Goal: Task Accomplishment & Management: Manage account settings

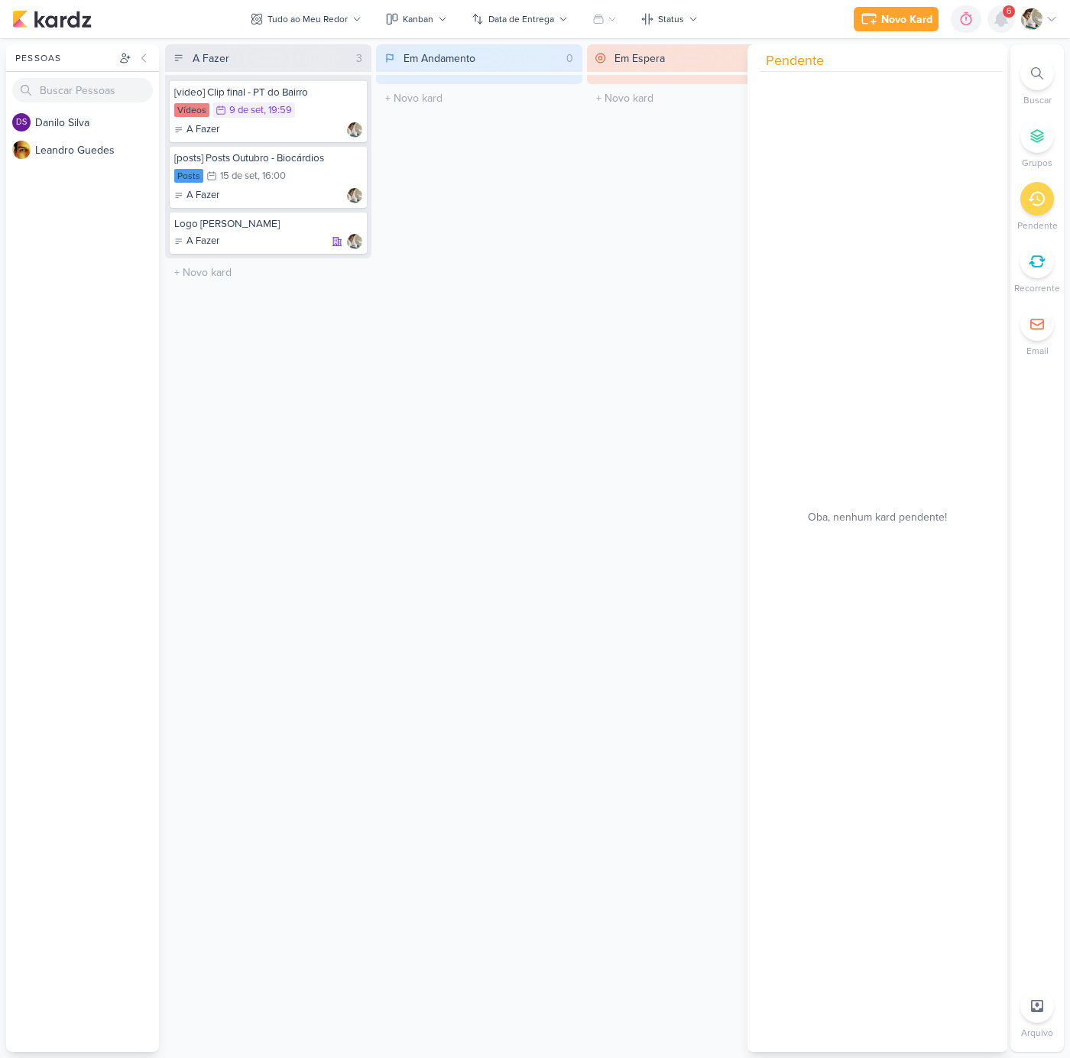
click at [1007, 21] on icon at bounding box center [1001, 19] width 18 height 18
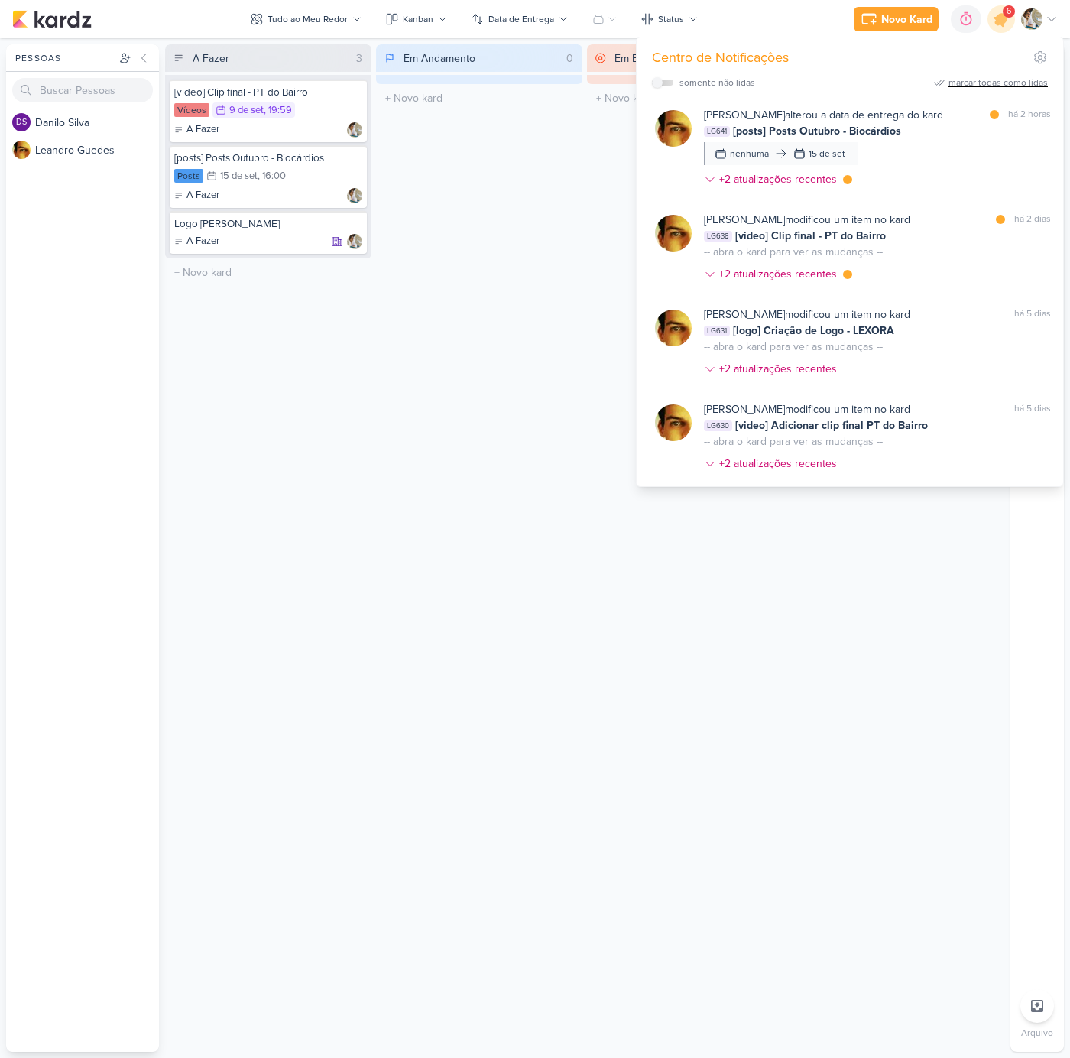
click at [1009, 79] on div "marcar todas como lidas" at bounding box center [997, 83] width 99 height 14
click at [478, 196] on div "Em Andamento 0 O título do kard deve ter menos que 100 caracteres" at bounding box center [479, 547] width 206 height 1007
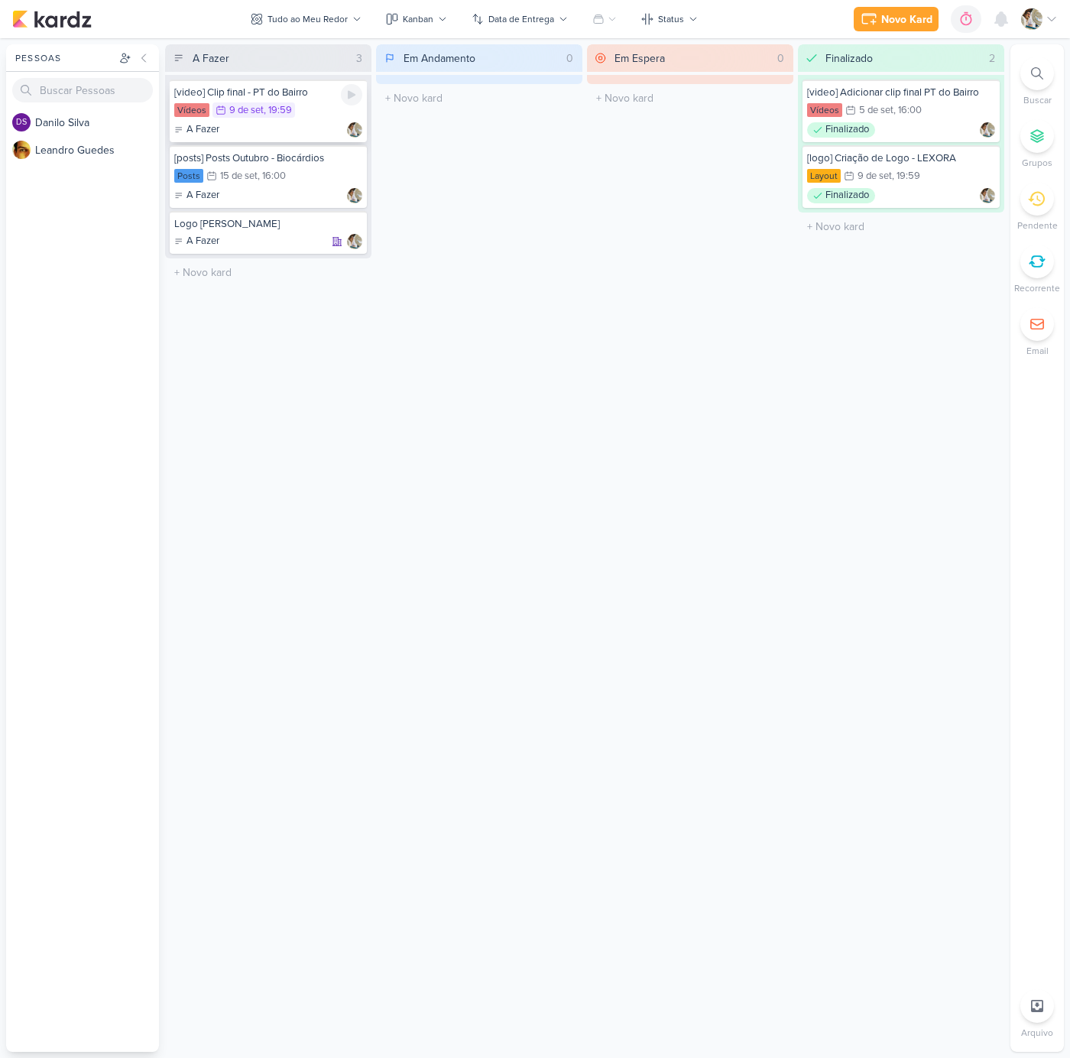
click at [324, 111] on div "Vídeos 9/9 [DATE] 19:59" at bounding box center [268, 110] width 188 height 17
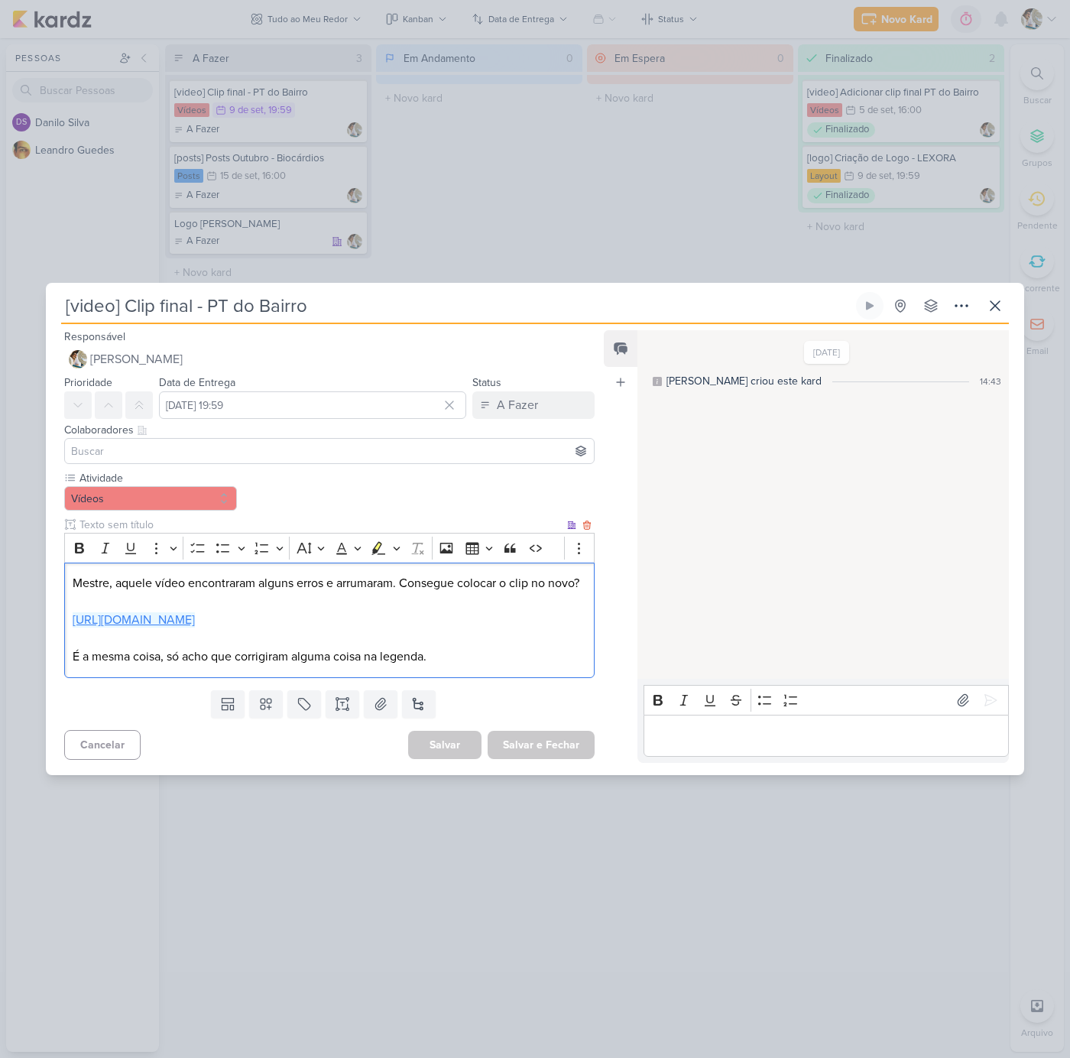
click at [195, 627] on link "[URL][DOMAIN_NAME]" at bounding box center [134, 619] width 122 height 15
click at [520, 400] on div "A Fazer" at bounding box center [517, 405] width 41 height 18
click at [509, 459] on div "Finalizado" at bounding box center [511, 465] width 47 height 16
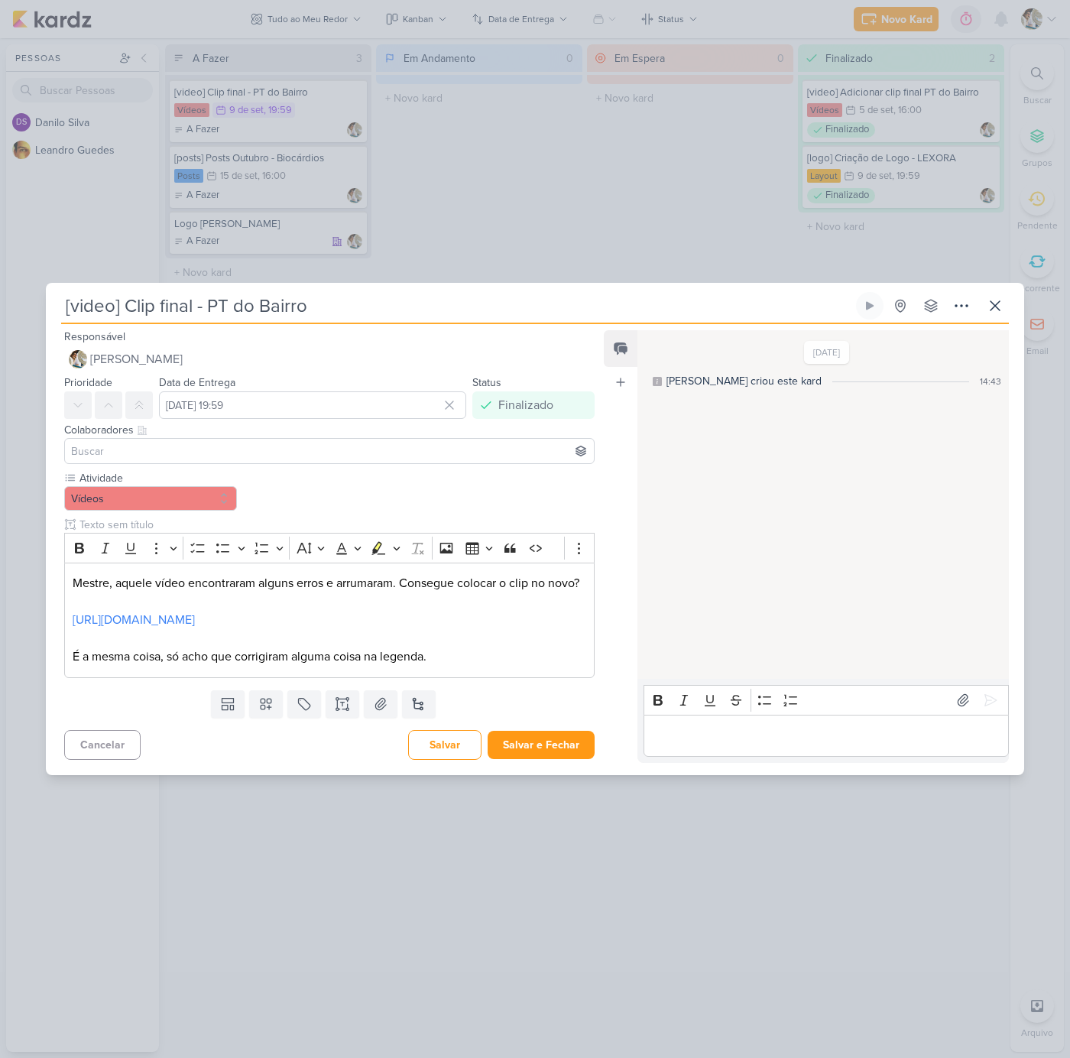
click at [706, 739] on p "Editor editing area: main" at bounding box center [825, 735] width 349 height 18
drag, startPoint x: 566, startPoint y: 760, endPoint x: 965, endPoint y: 721, distance: 400.2
click at [962, 723] on div "Responsável [PERSON_NAME] Nenhum contato encontrado create new contact Novo Con…" at bounding box center [535, 549] width 978 height 450
click at [988, 708] on icon at bounding box center [990, 699] width 15 height 15
click at [559, 759] on button "Salvar e Fechar" at bounding box center [541, 745] width 107 height 28
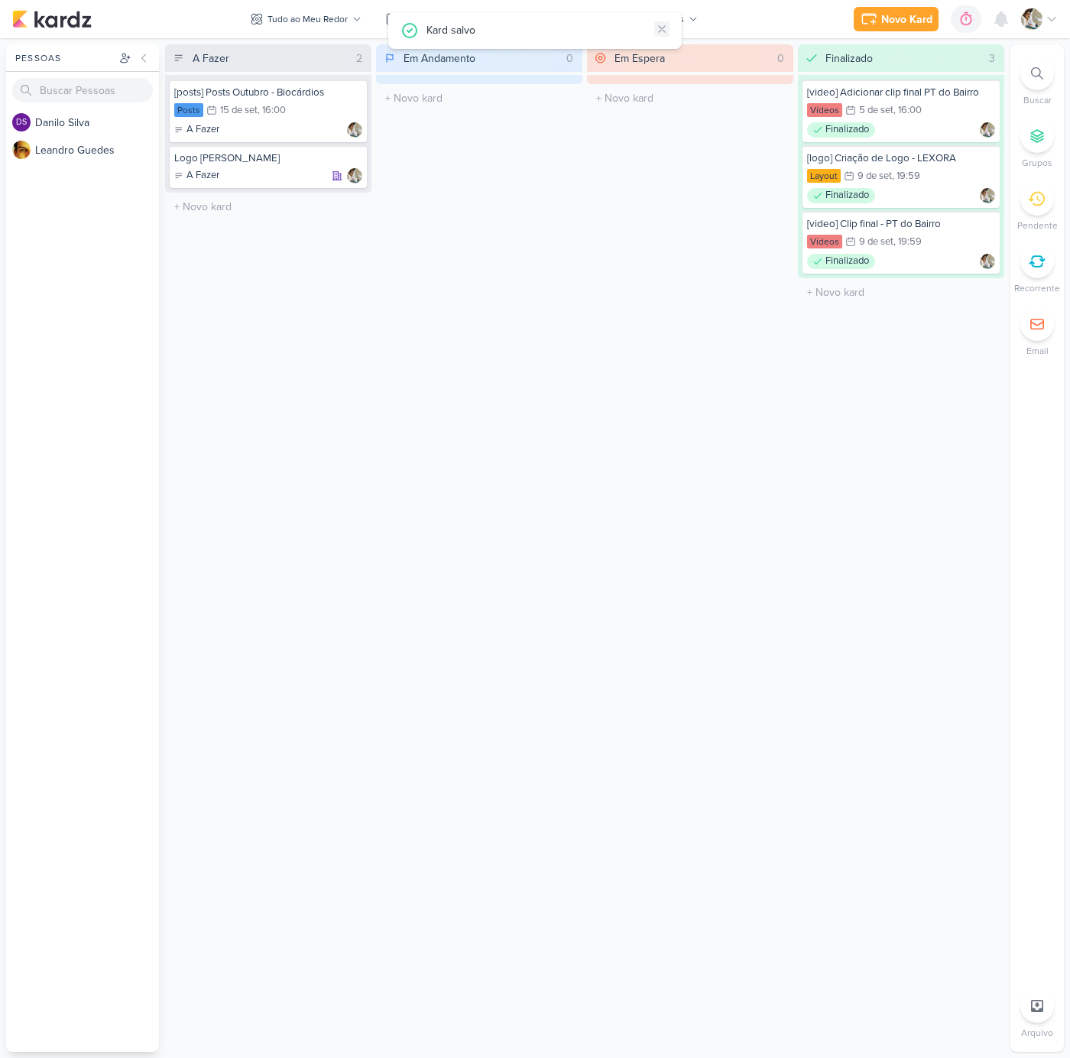
click at [663, 28] on icon at bounding box center [662, 29] width 12 height 12
click at [308, 117] on div "Posts 15/9 15 de set , 16:00" at bounding box center [268, 110] width 188 height 17
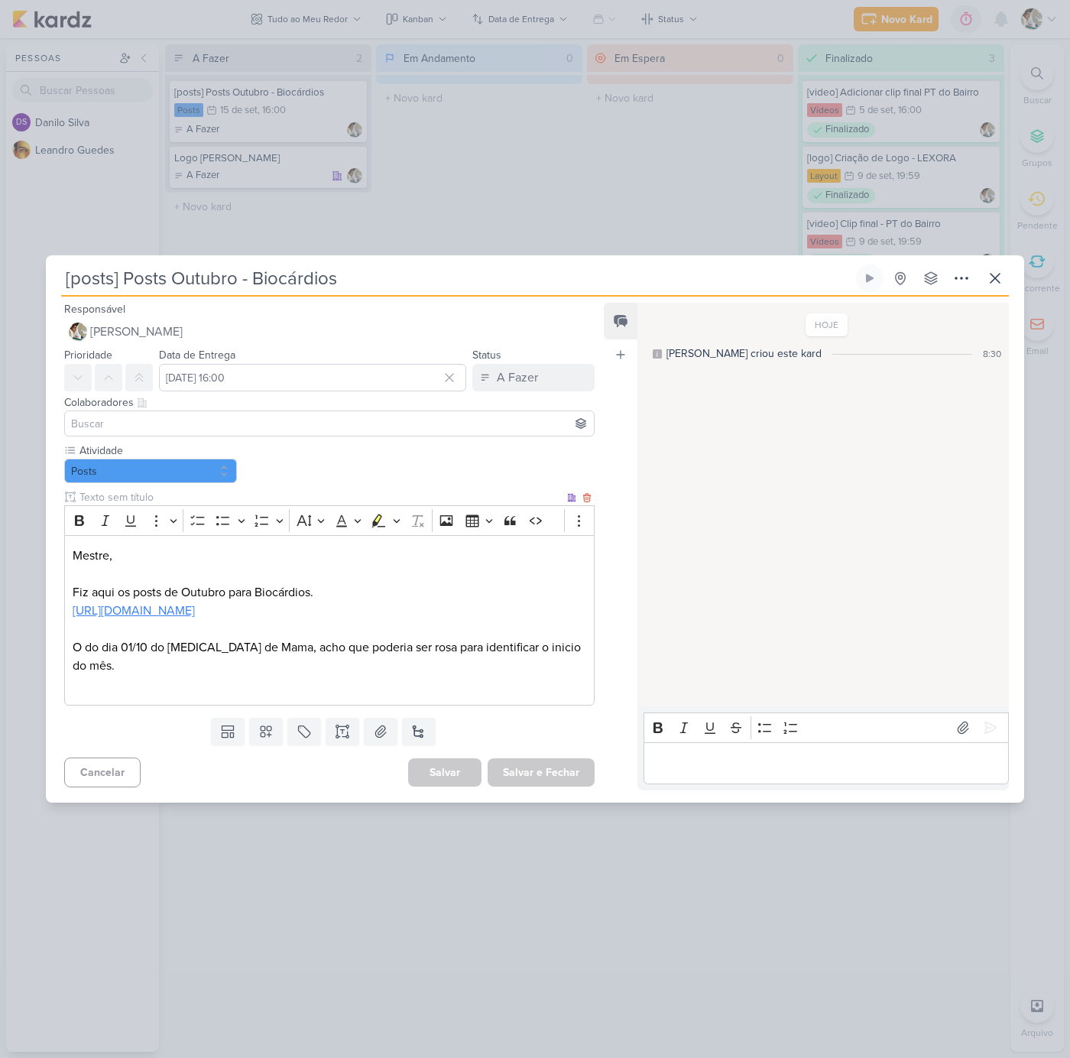
click at [131, 618] on link "https://docs.google.com/spreadsheets/d/1f7Zze7ilvCQi28M9ZgMY7rrbvdVmlQa7UeJ8jW8…" at bounding box center [134, 610] width 122 height 15
click at [527, 182] on div "[posts] Posts Outubro - Biocárdios Criado por Leandro" at bounding box center [535, 529] width 1070 height 1058
